Goal: Task Accomplishment & Management: Complete application form

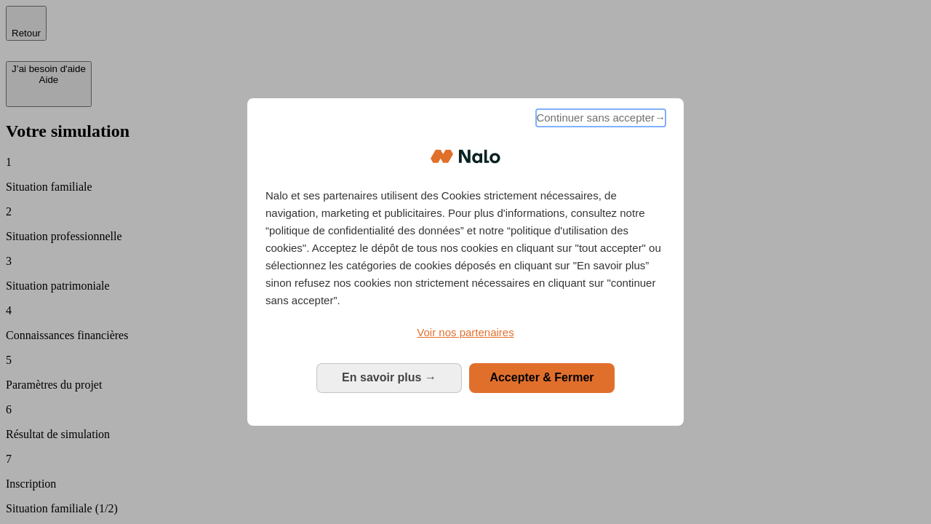
click at [599, 120] on span "Continuer sans accepter →" at bounding box center [600, 117] width 129 height 17
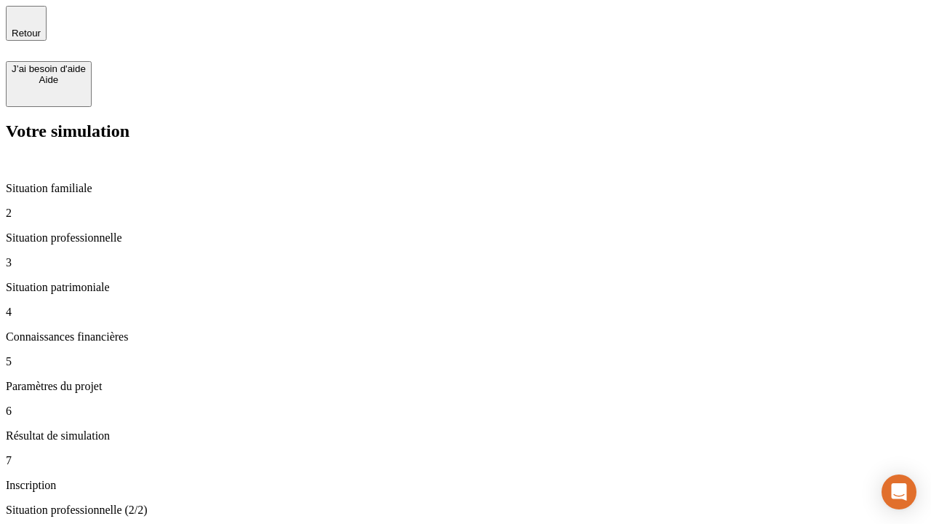
type input "70 000"
type input "1 000"
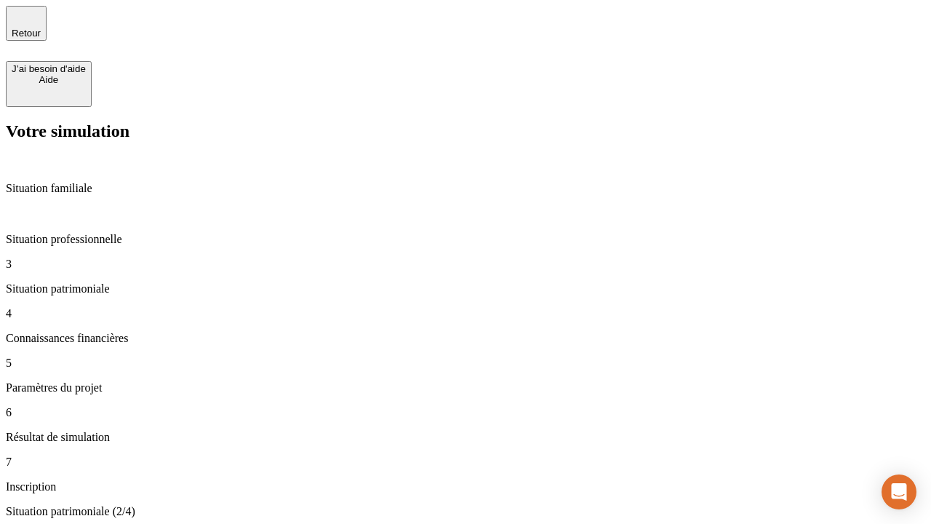
type input "800"
type input "6"
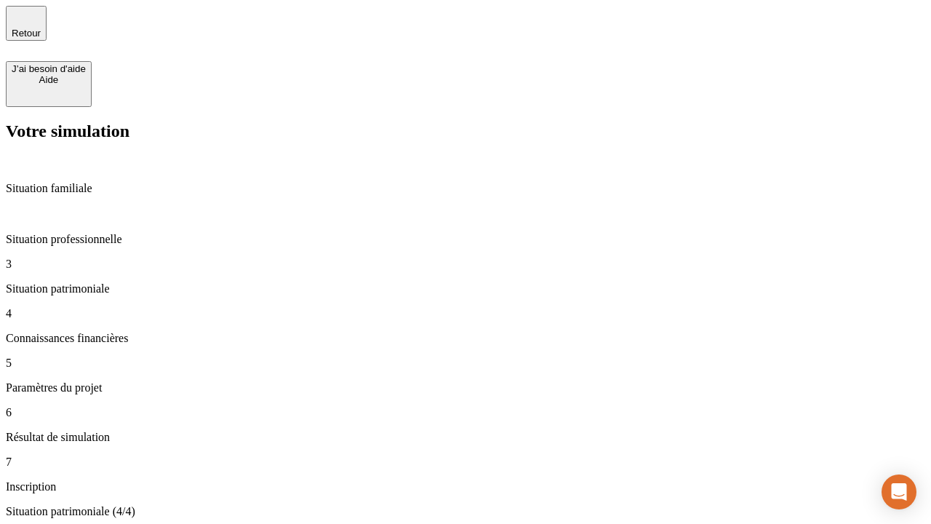
type input "400"
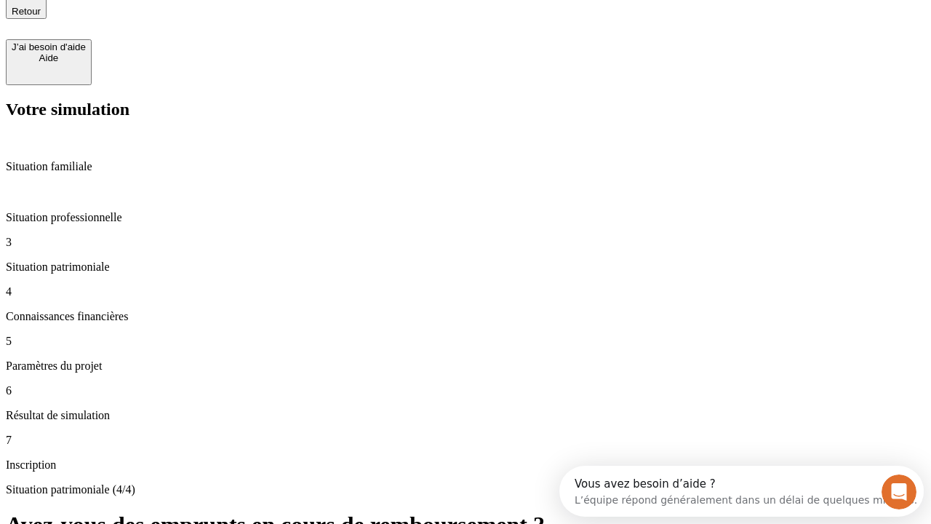
type input "3"
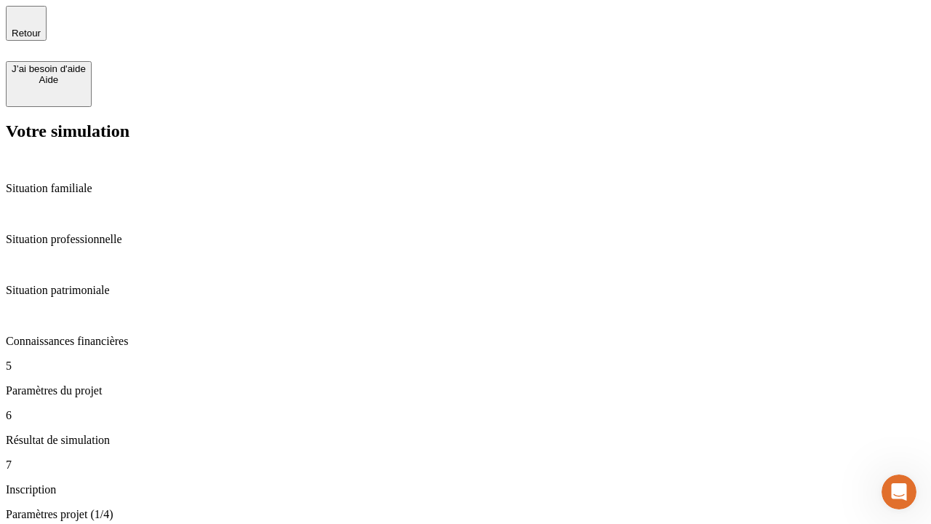
type input "35"
type input "500"
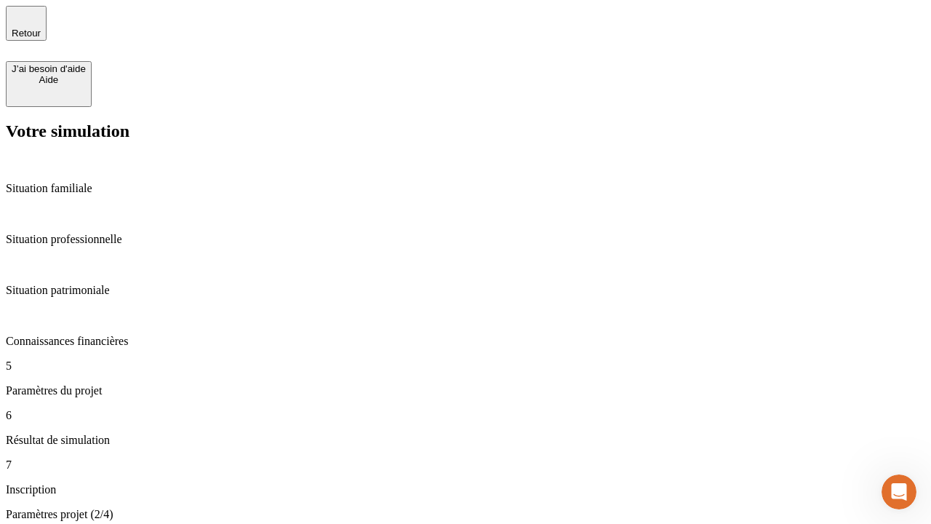
type input "640"
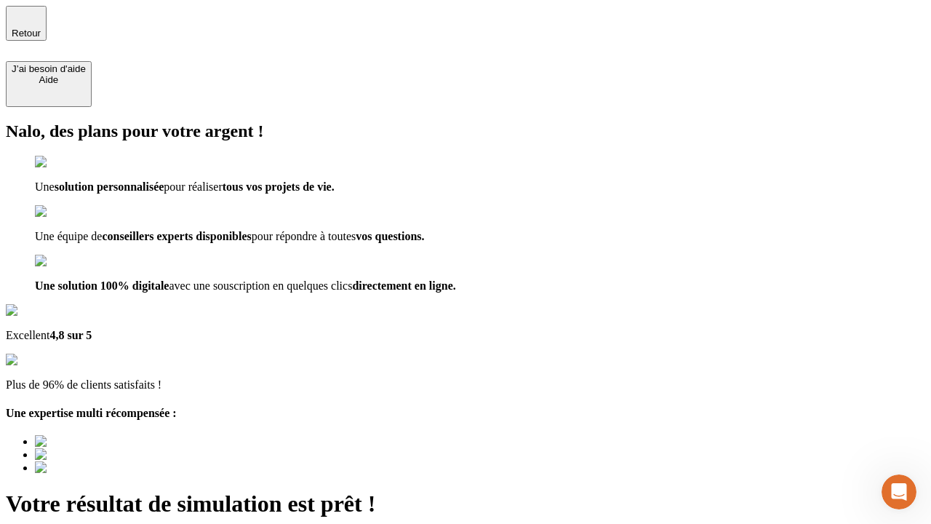
type input "[EMAIL_ADDRESS][DOMAIN_NAME]"
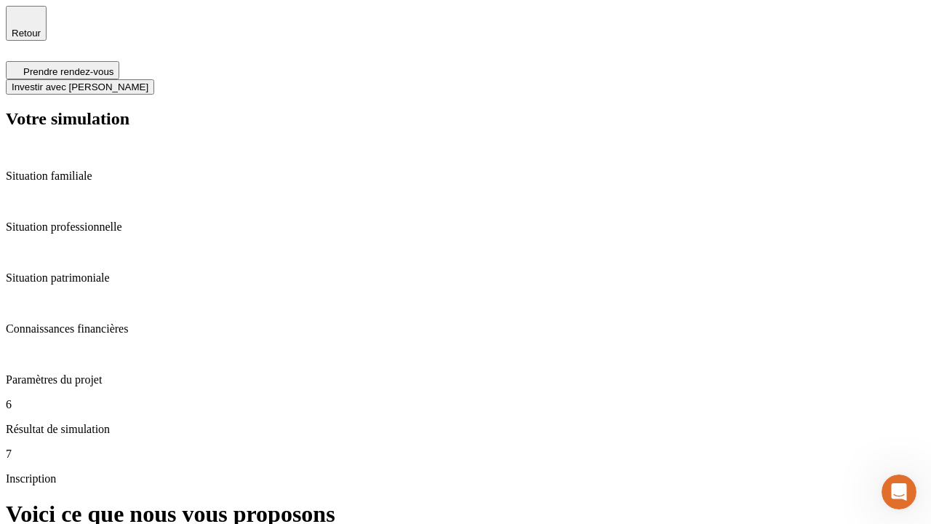
click at [148, 81] on span "Investir avec [PERSON_NAME]" at bounding box center [80, 86] width 137 height 11
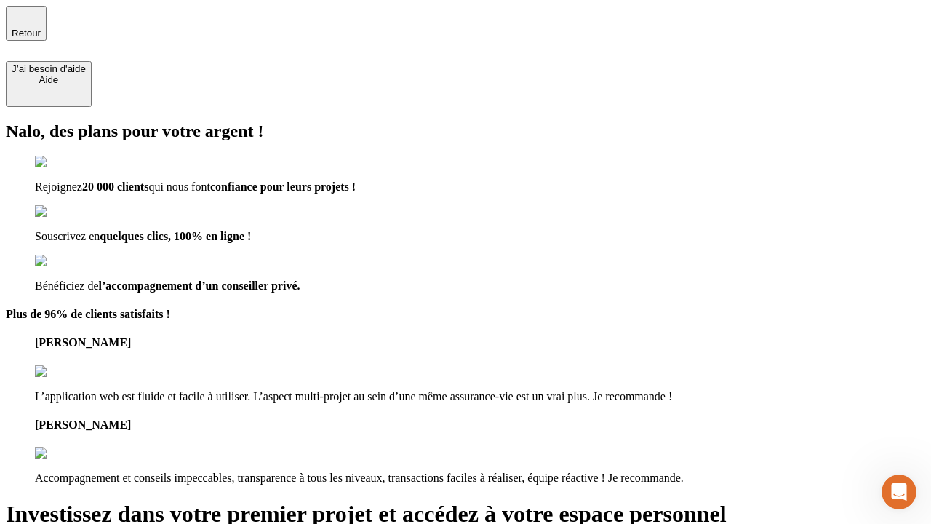
type input "[PERSON_NAME][EMAIL_ADDRESS][DOMAIN_NAME]"
